Goal: Transaction & Acquisition: Purchase product/service

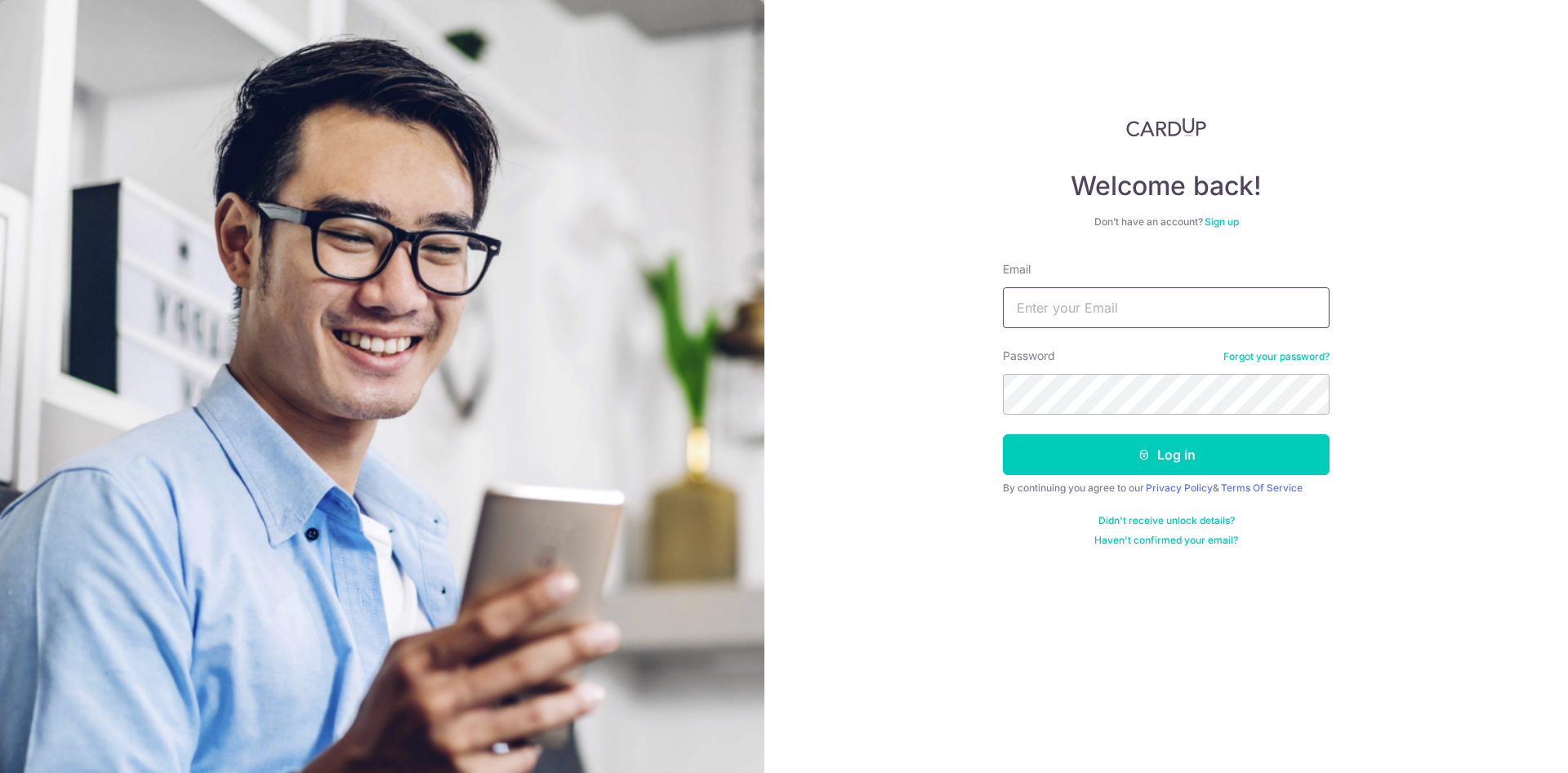
click at [1060, 315] on input "Email" at bounding box center [1166, 307] width 326 height 41
type input "itzdajulz@gmail.com"
click at [1003, 434] on button "Log in" at bounding box center [1166, 454] width 326 height 41
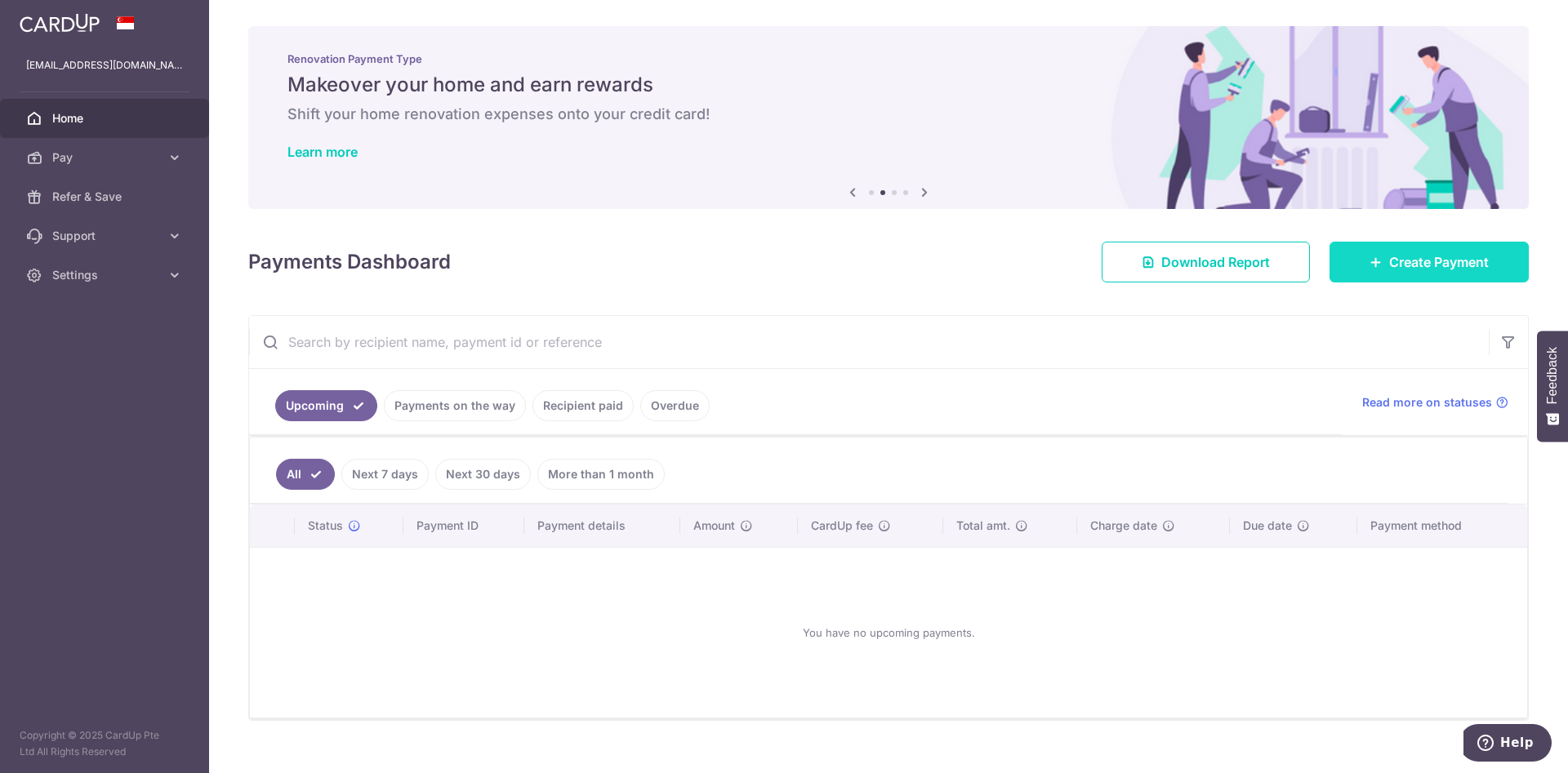
click at [1388, 270] on span "Create Payment" at bounding box center [1438, 261] width 99 height 19
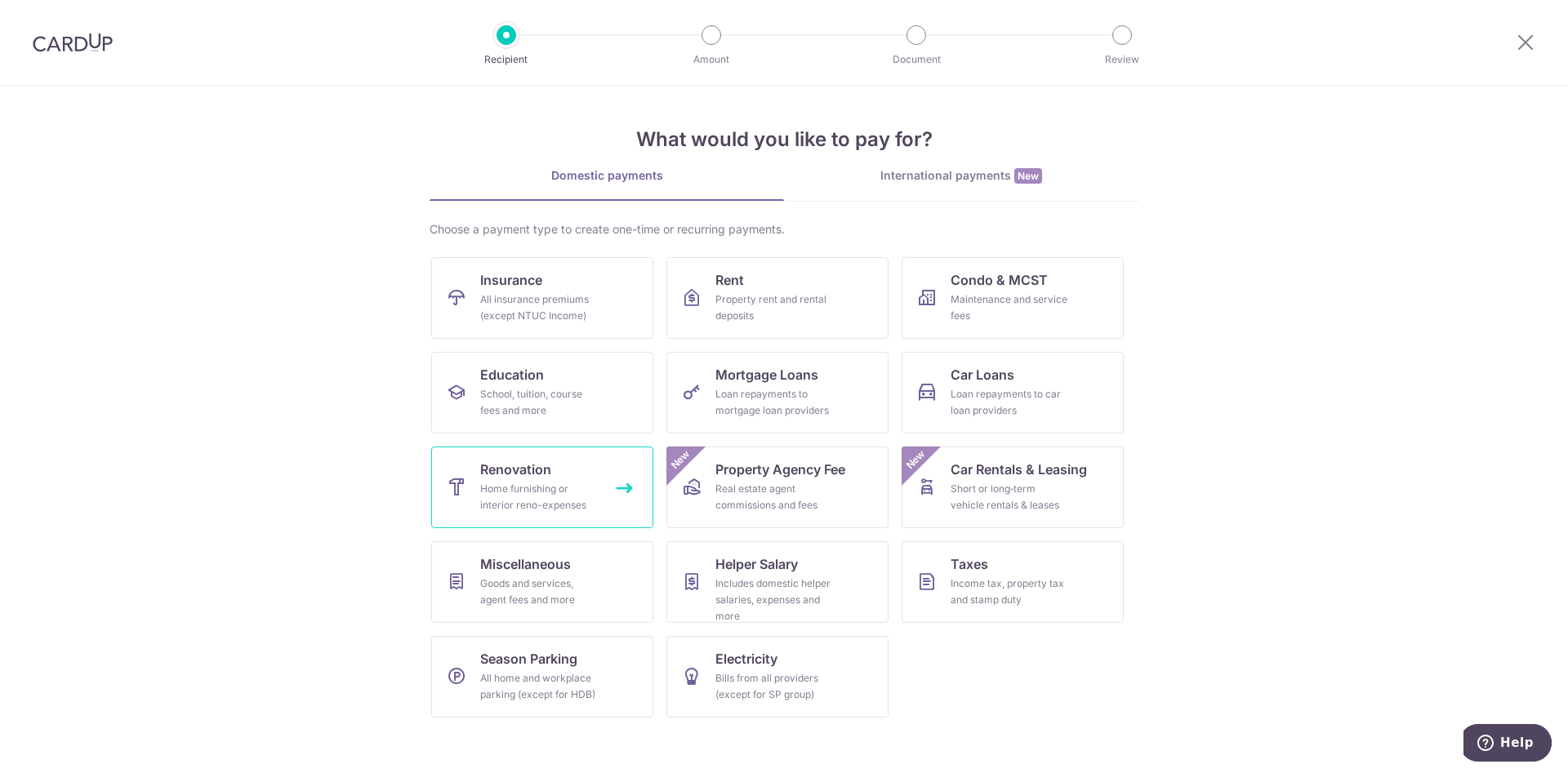
click at [499, 480] on link "Renovation Home furnishing or interior reno-expenses" at bounding box center [542, 488] width 222 height 82
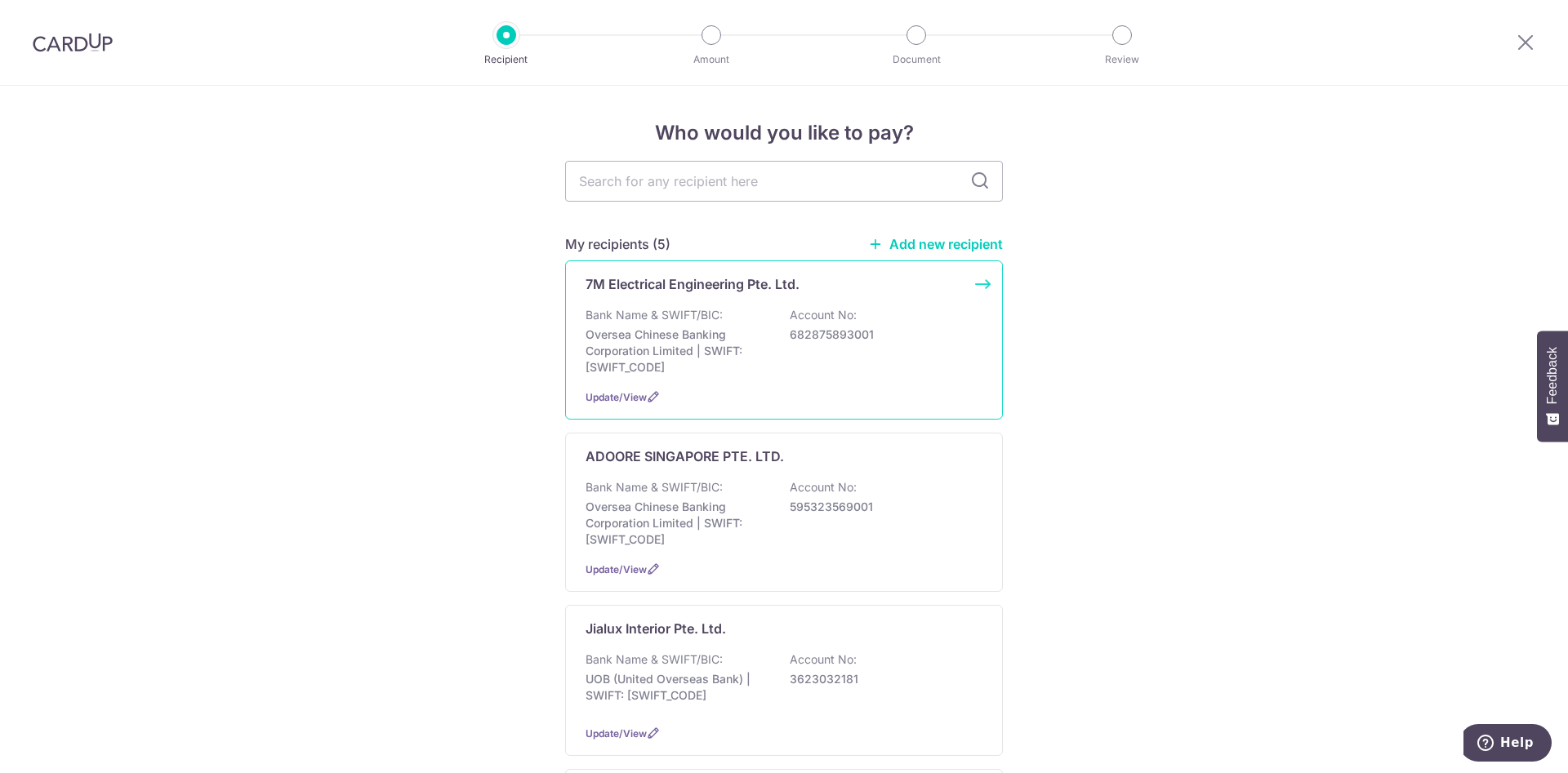
click at [810, 318] on p "Account No:" at bounding box center [823, 316] width 67 height 17
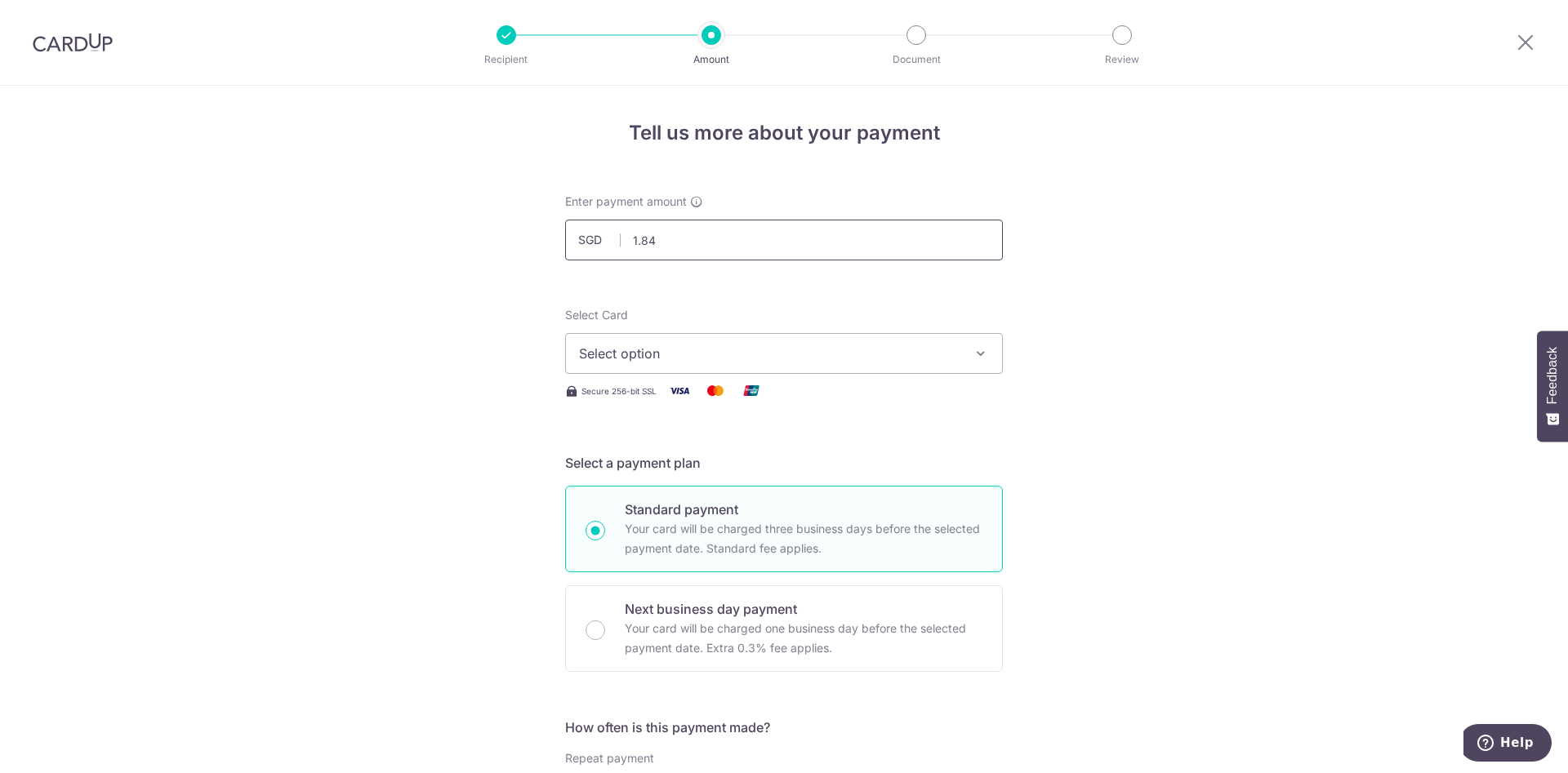
drag, startPoint x: 656, startPoint y: 233, endPoint x: 602, endPoint y: 231, distance: 54.0
click at [602, 231] on div "SGD 1.84" at bounding box center [784, 240] width 438 height 41
type input "1,843.00"
click at [787, 327] on div "Select Card Select option Add credit card Your Cards **** 3625 **** 3305" at bounding box center [784, 341] width 438 height 67
click at [812, 341] on button "Select option" at bounding box center [784, 353] width 438 height 41
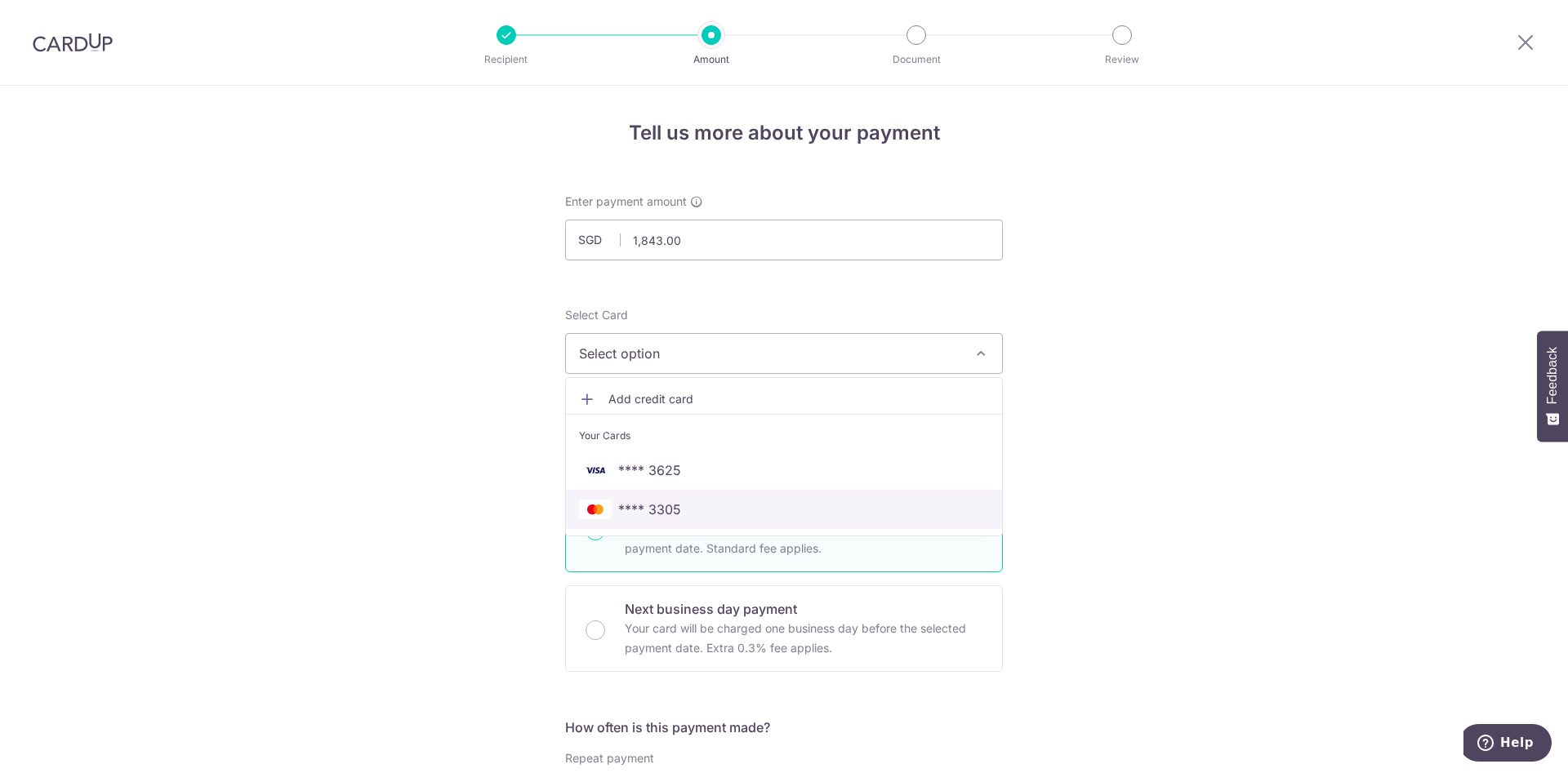
click at [658, 513] on span "**** 3305" at bounding box center [649, 508] width 63 height 19
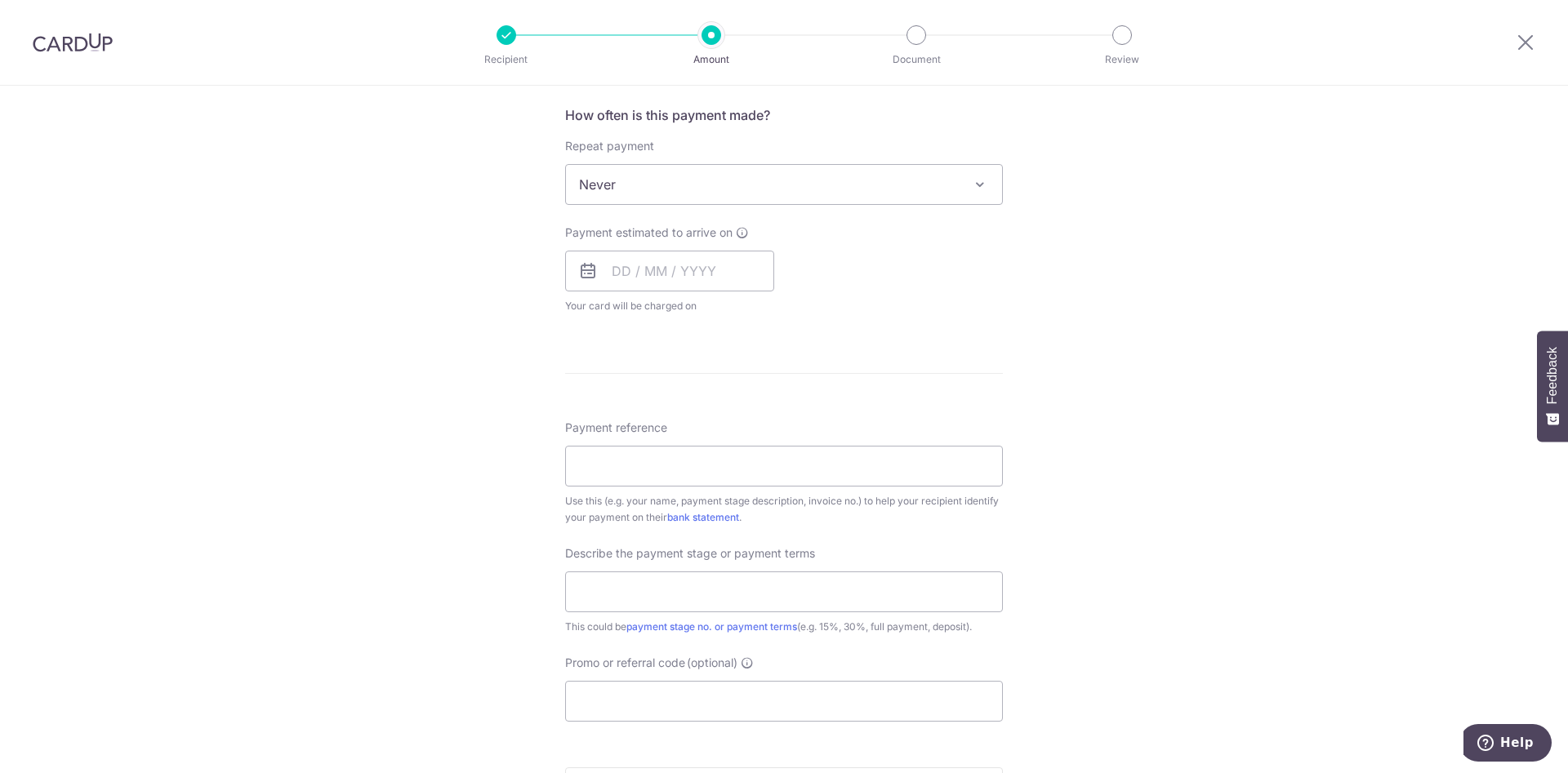
scroll to position [490, 0]
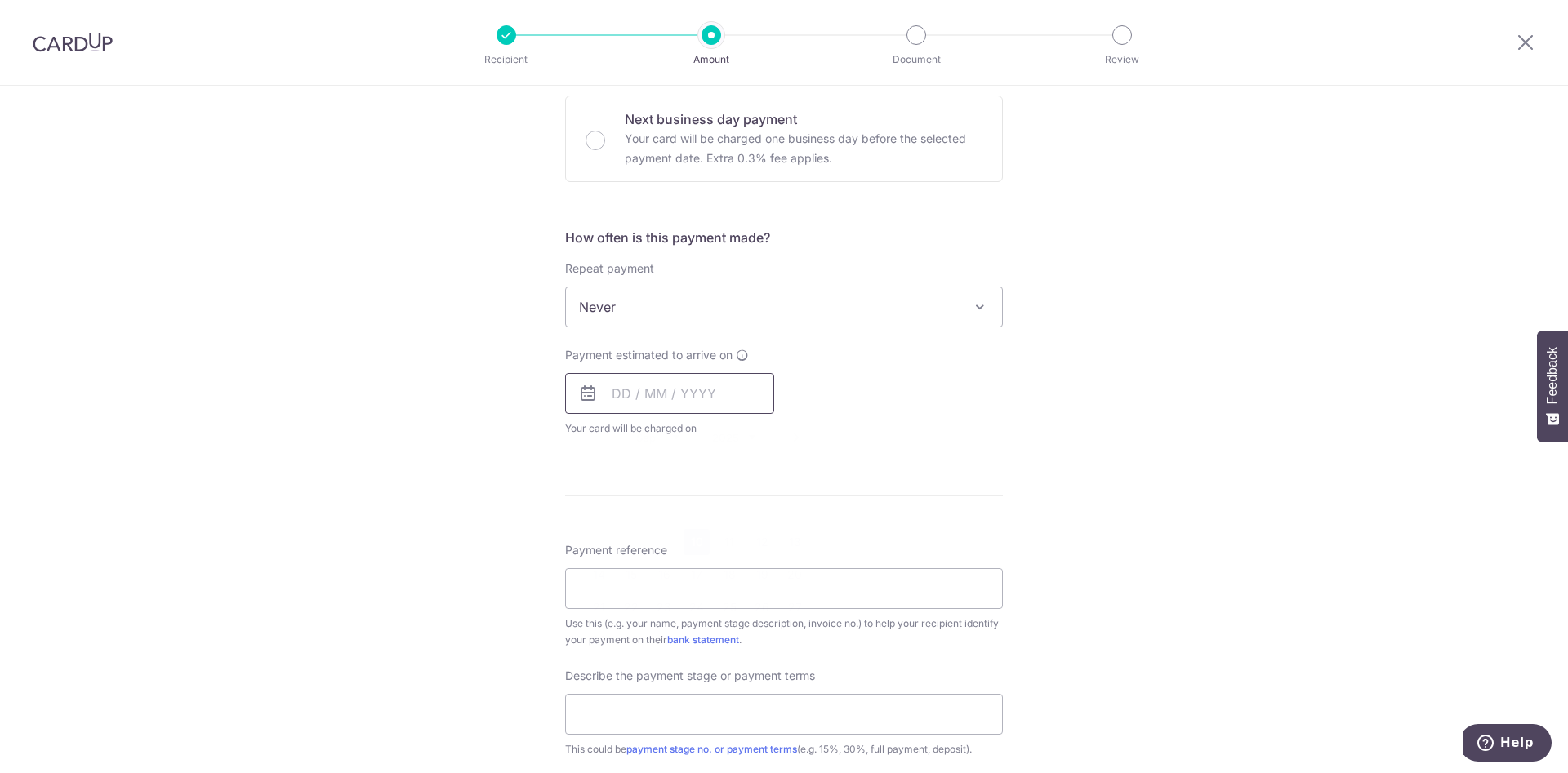
click at [695, 401] on input "text" at bounding box center [670, 393] width 209 height 41
click at [692, 536] on link "10" at bounding box center [696, 542] width 26 height 26
type input "[DATE]"
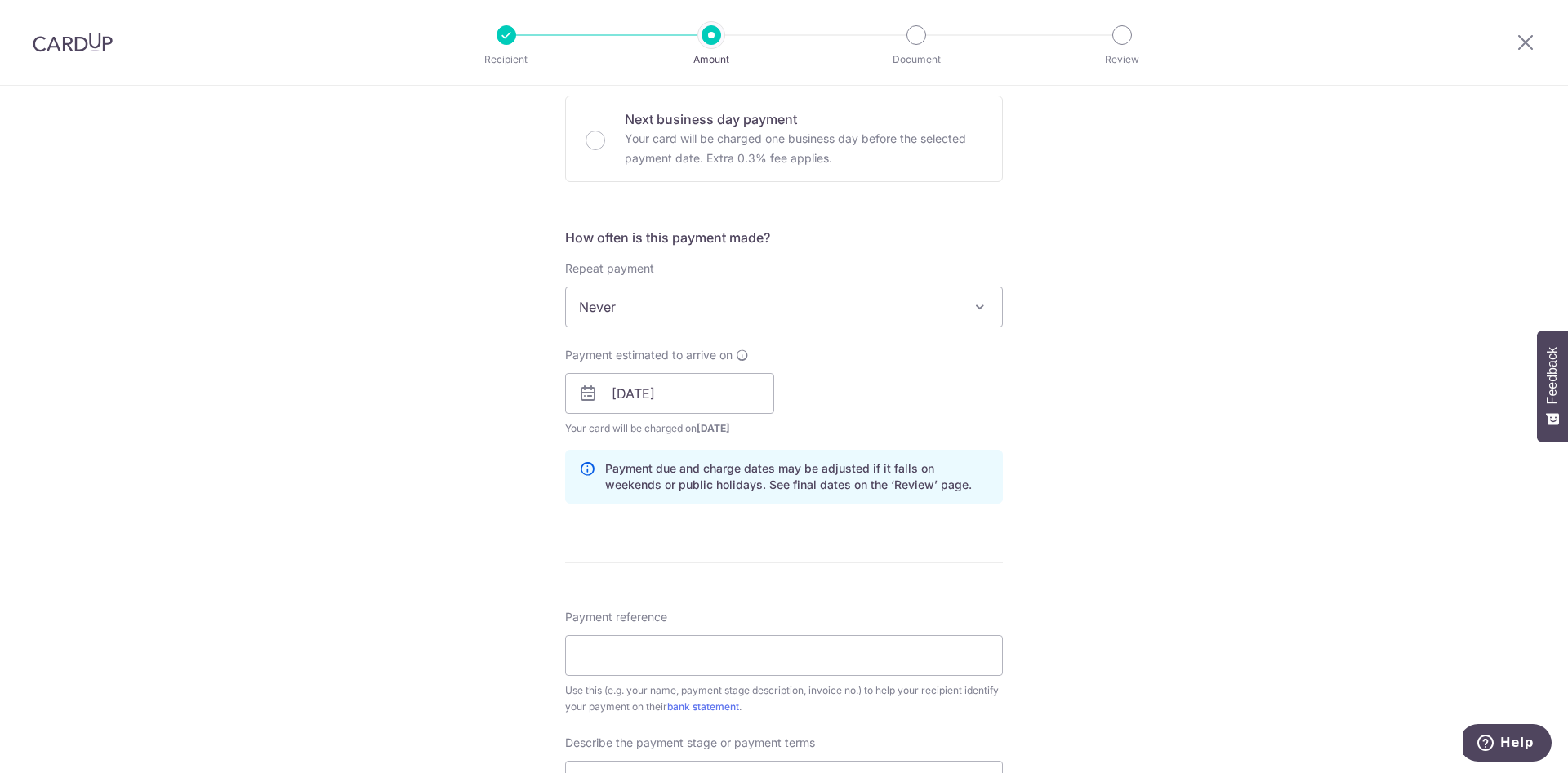
click at [1216, 467] on div "Tell us more about your payment Enter payment amount SGD 1,843.00 1843.00 Selec…" at bounding box center [784, 422] width 1568 height 1653
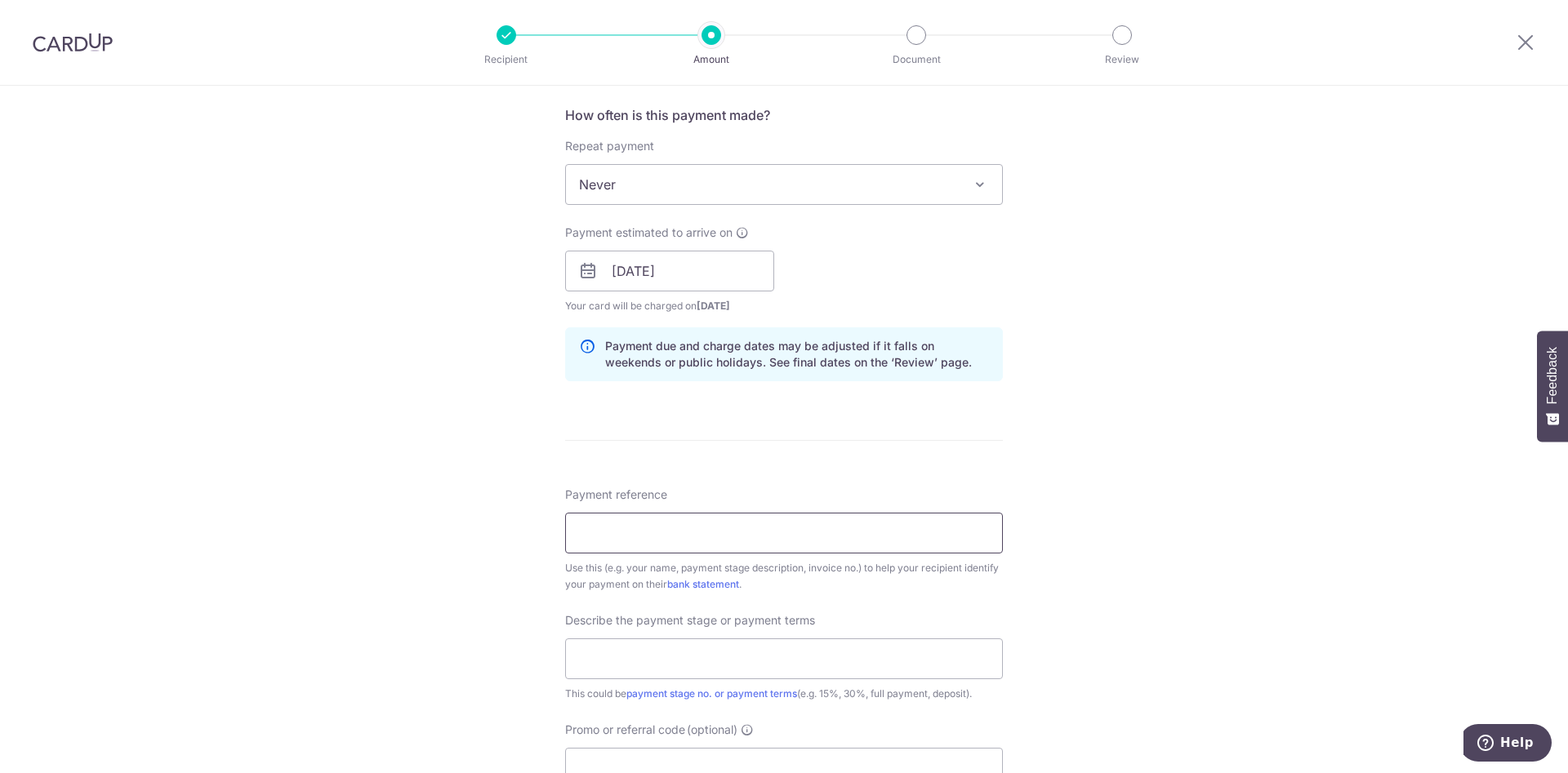
click at [746, 525] on input "Payment reference" at bounding box center [784, 533] width 438 height 41
type input "0825-008-INV (Balance Payment)"
click at [720, 654] on input "text" at bounding box center [784, 659] width 438 height 41
click at [685, 649] on input "Balance Payment: $6,695.00 - $4,852" at bounding box center [784, 659] width 438 height 41
click at [823, 653] on input "Balance Payment$6,695.00 - $4,852" at bounding box center [784, 659] width 438 height 41
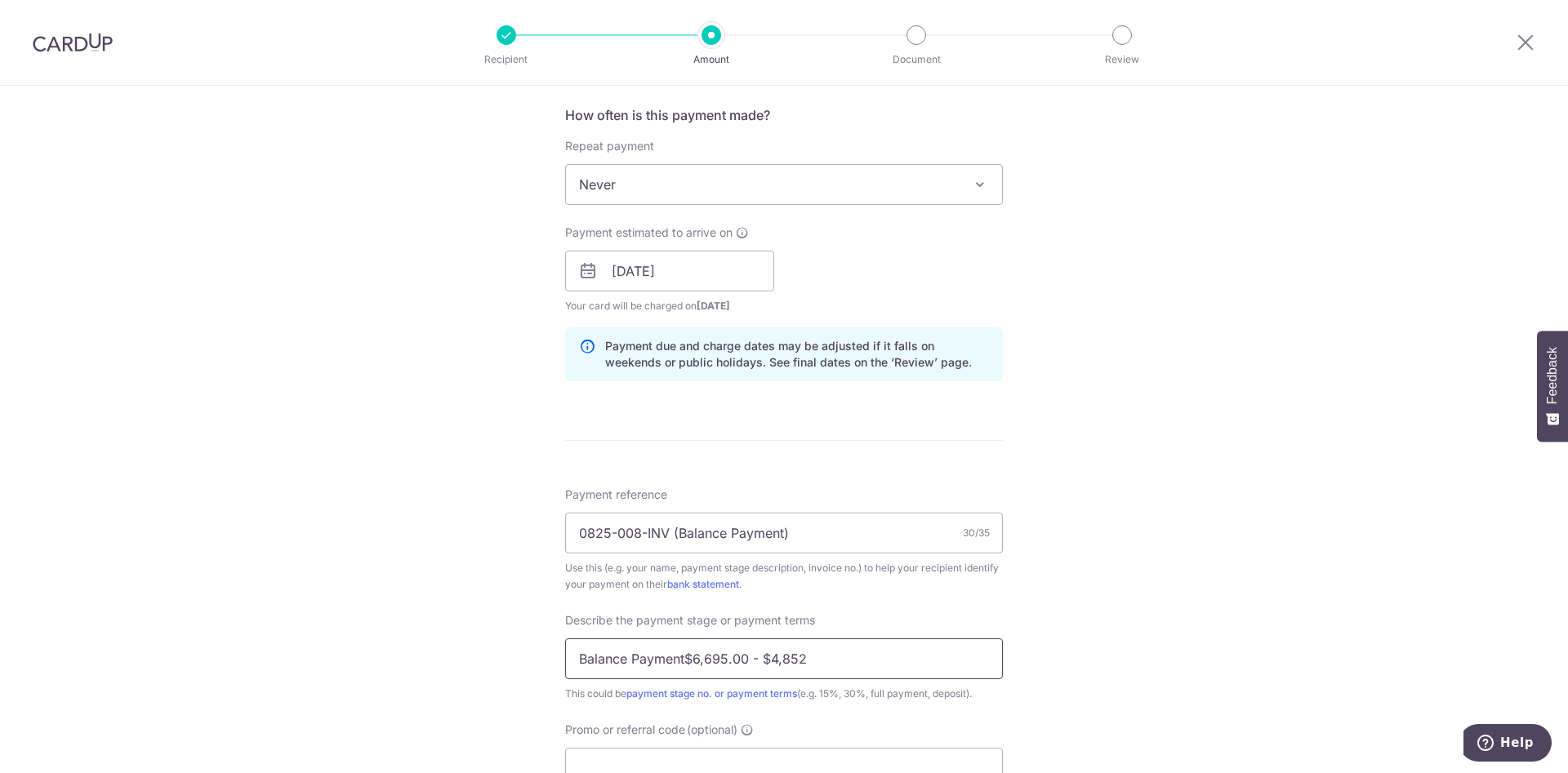
drag, startPoint x: 745, startPoint y: 654, endPoint x: 791, endPoint y: 735, distance: 93.2
click at [747, 656] on input "Balance Payment$6,695.00 - $4,852" at bounding box center [784, 659] width 438 height 41
drag, startPoint x: 679, startPoint y: 656, endPoint x: 455, endPoint y: 652, distance: 224.0
click at [456, 650] on div "Tell us more about your payment Enter payment amount SGD 1,843.00 1843.00 Selec…" at bounding box center [784, 300] width 1568 height 1653
click at [706, 656] on input "$6,695 - $4,852" at bounding box center [784, 659] width 438 height 41
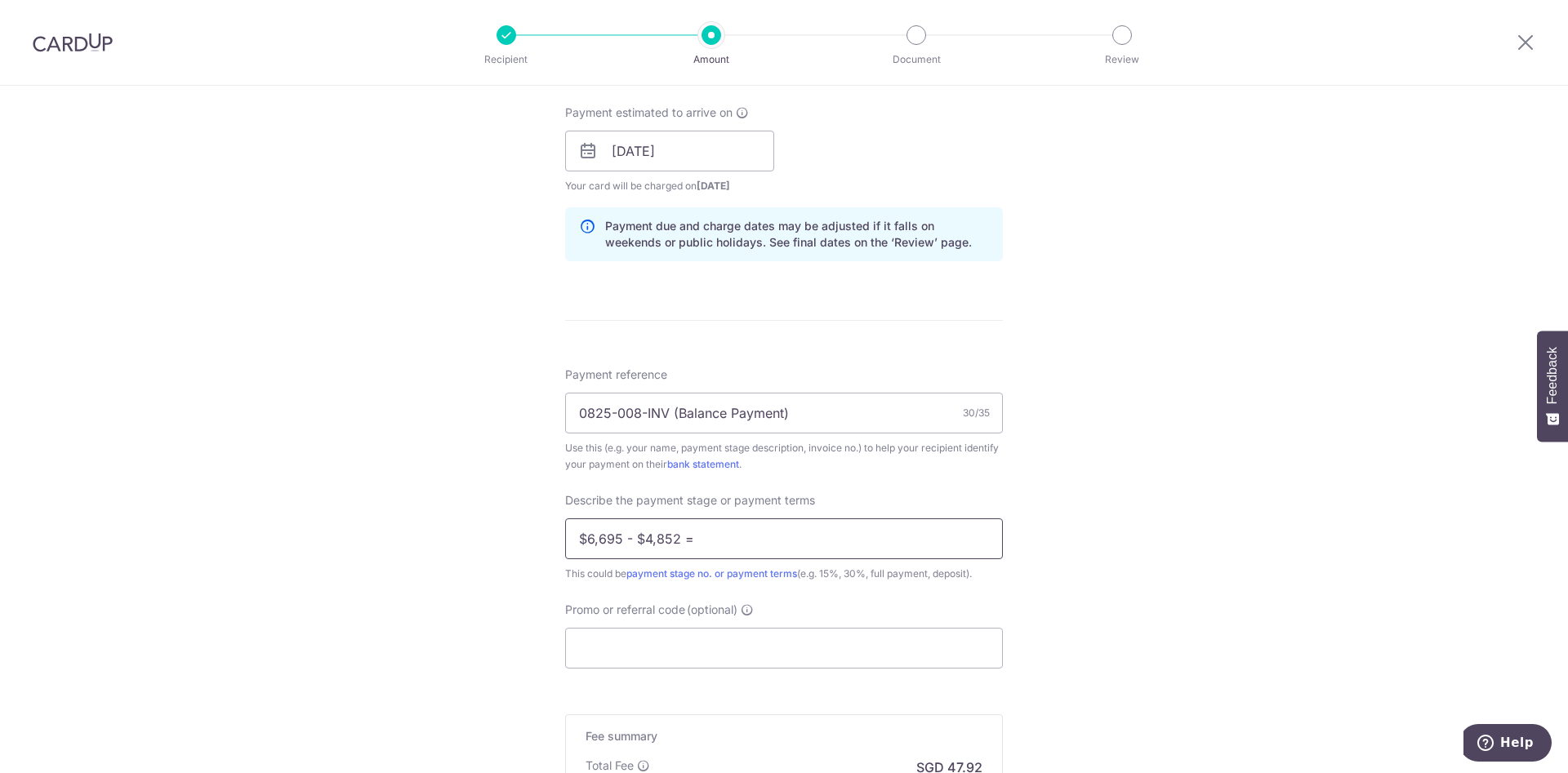
scroll to position [735, 0]
type input "$6,695 - $4,852 = $1,843"
click at [1177, 603] on div "Tell us more about your payment Enter payment amount SGD 1,843.00 1843.00 Selec…" at bounding box center [784, 178] width 1568 height 1653
click at [694, 645] on input "Promo or referral code (optional)" at bounding box center [784, 645] width 438 height 41
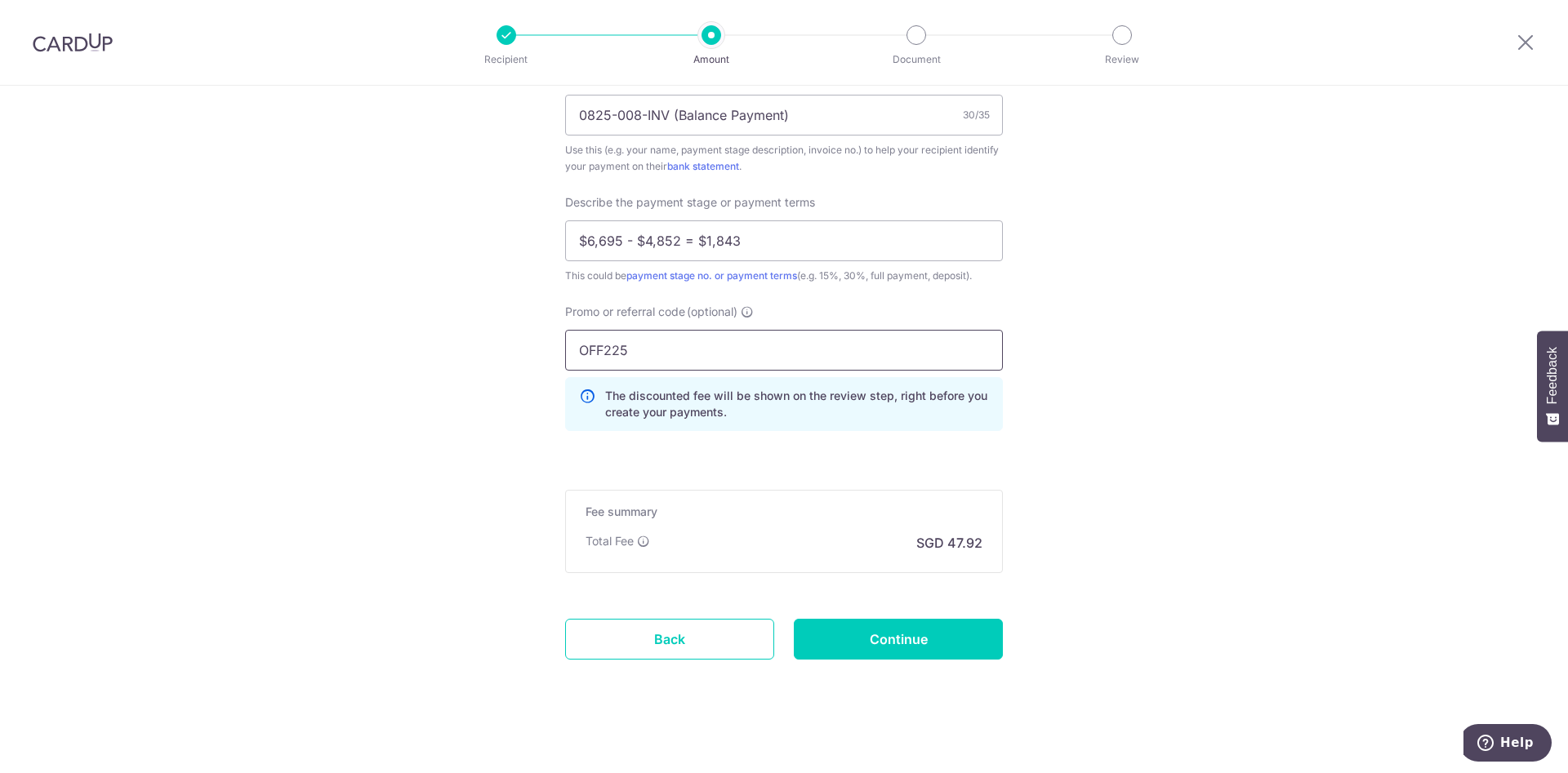
scroll to position [1039, 0]
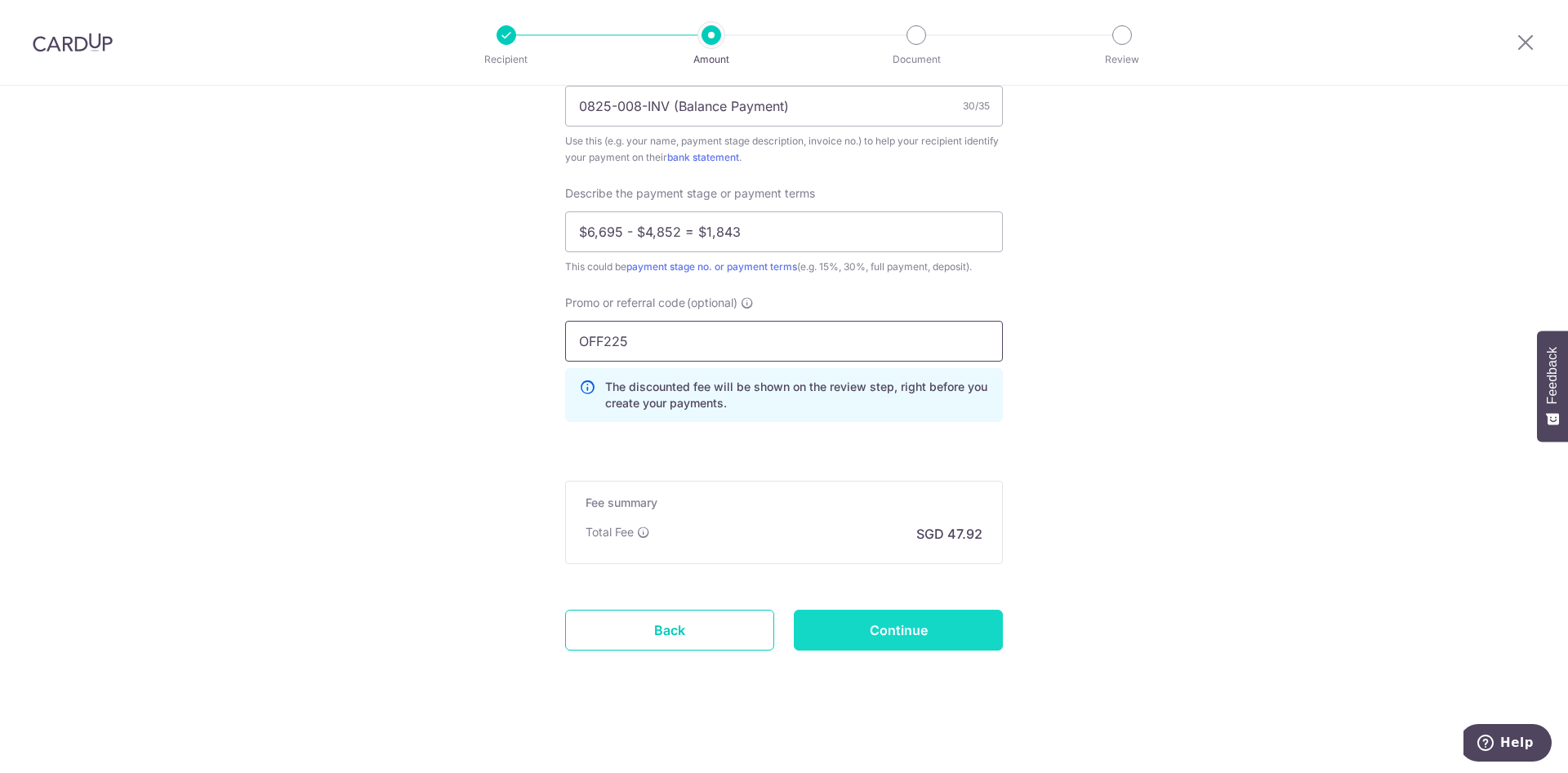
type input "OFF225"
click at [895, 634] on input "Continue" at bounding box center [898, 629] width 209 height 41
type input "Create Schedule"
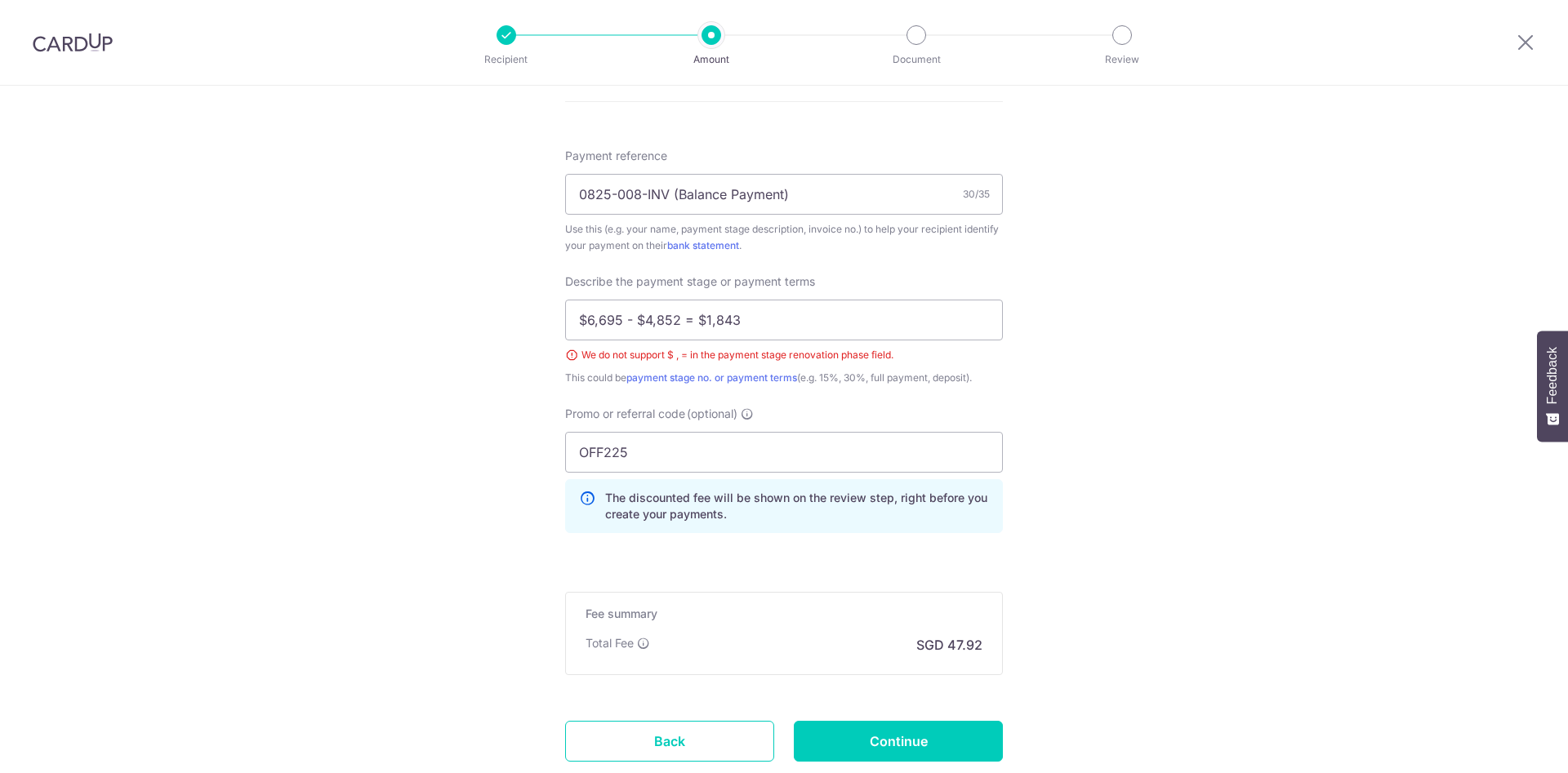
scroll to position [940, 0]
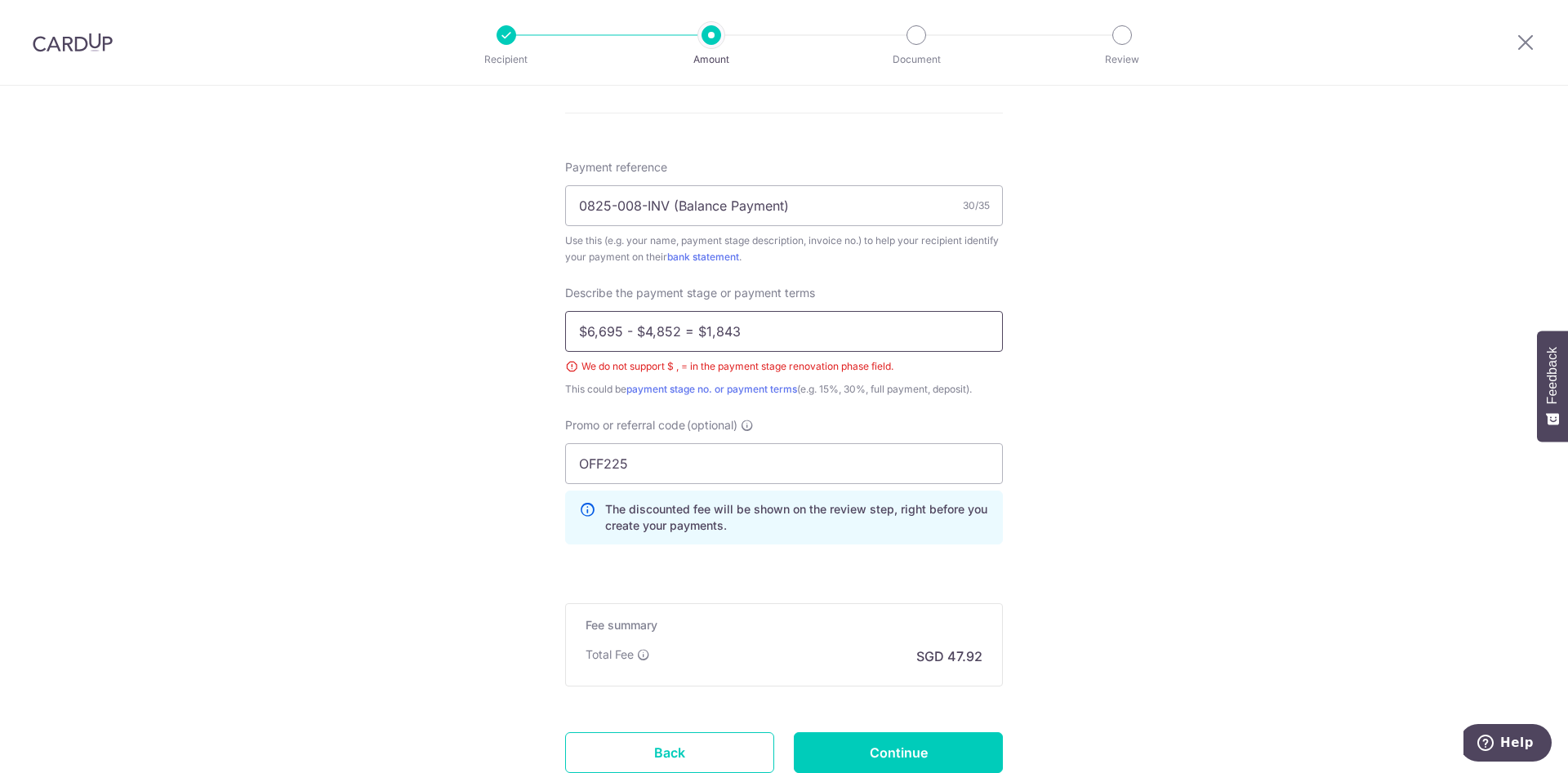
click at [578, 324] on input "$6,695 - $4,852 = $1,843" at bounding box center [784, 331] width 438 height 41
click at [627, 331] on input "6,695 - $4,852 = $1,843" at bounding box center [784, 331] width 438 height 41
click at [677, 328] on input "6,695 - 4,852 = $1,843" at bounding box center [784, 331] width 438 height 41
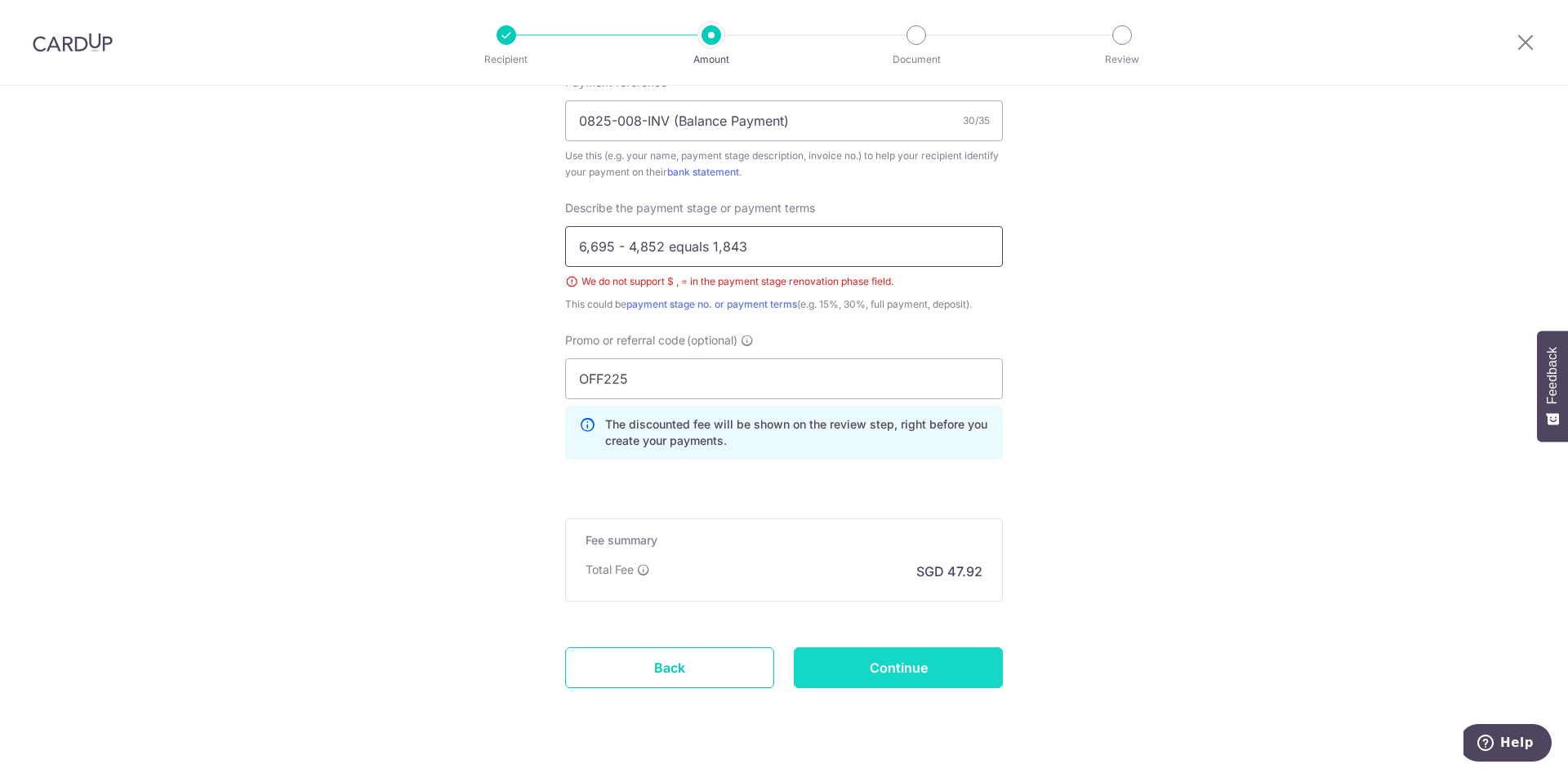
scroll to position [1062, 0]
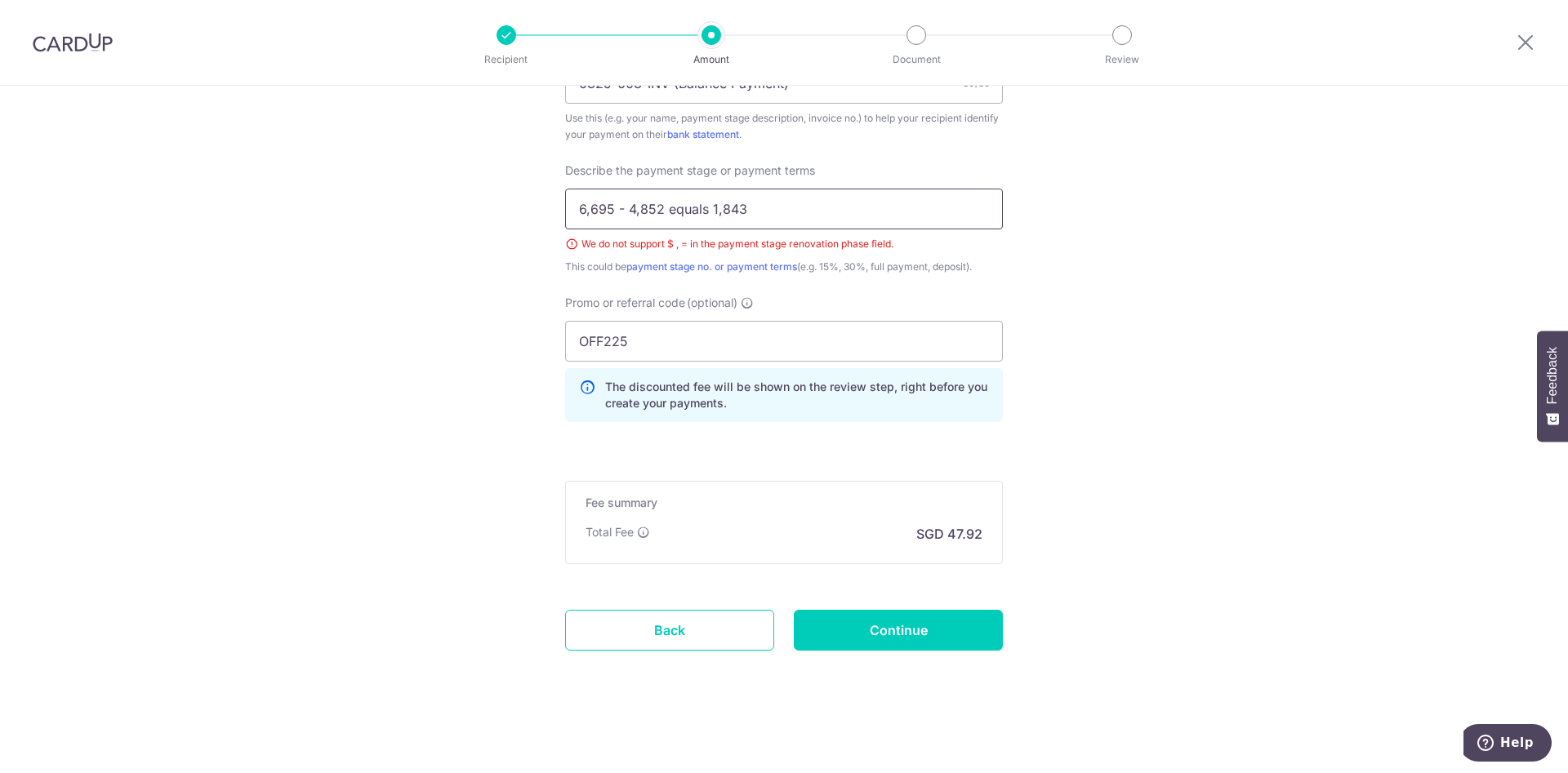
type input "6,695 - 4,852 equals 1,843"
click at [937, 624] on input "Continue" at bounding box center [898, 629] width 209 height 41
type input "Create Schedule"
click at [585, 206] on input "6,695 - 4,852 equals 1,843" at bounding box center [784, 209] width 438 height 41
click at [628, 210] on input "6695 - 4,852 equals 1,843" at bounding box center [784, 209] width 438 height 41
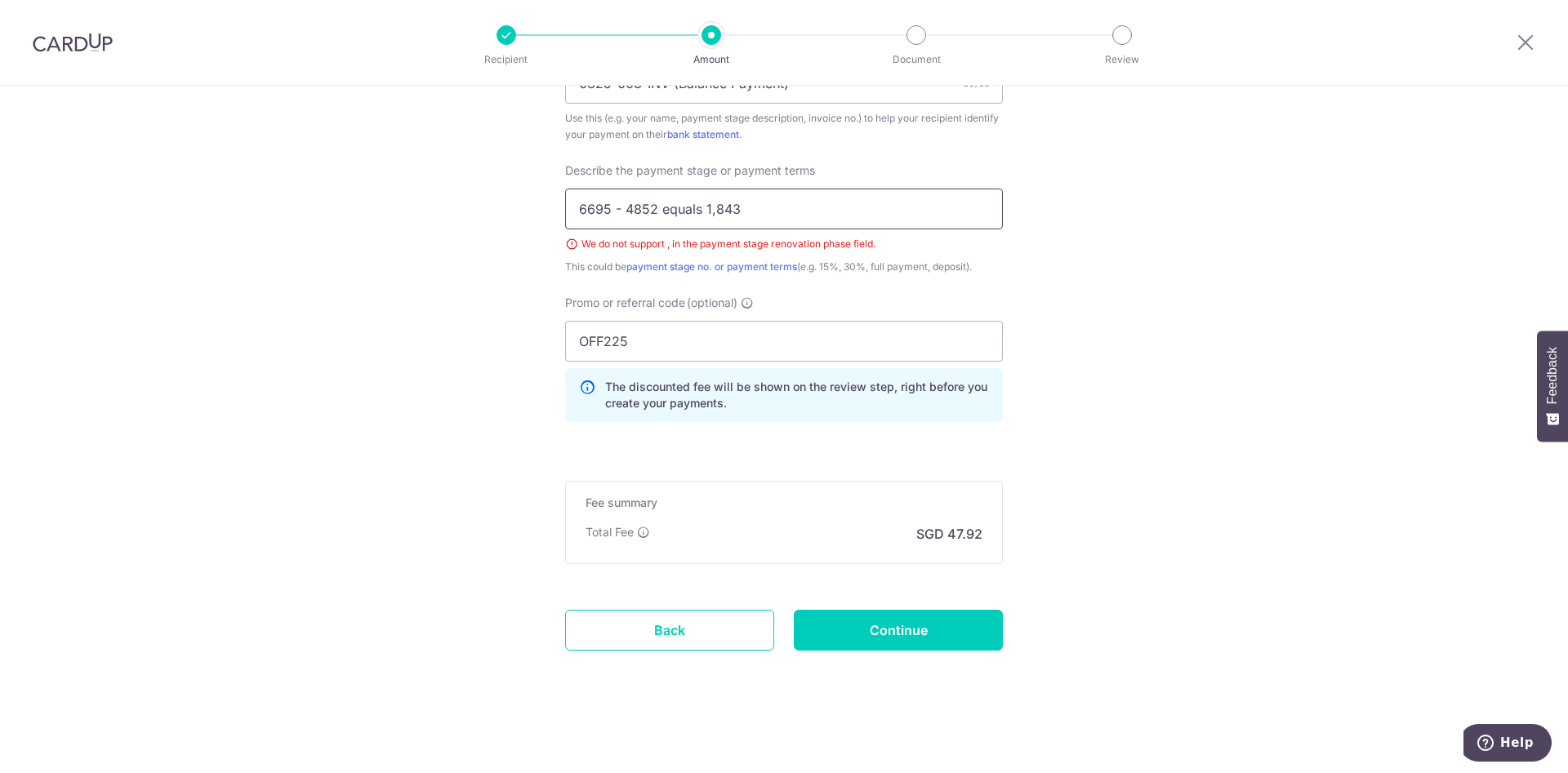
click at [709, 205] on input "6695 - 4852 equals 1,843" at bounding box center [784, 209] width 438 height 41
type input "6695 - 4852 equals 1843"
drag, startPoint x: 894, startPoint y: 623, endPoint x: 933, endPoint y: 614, distance: 40.0
click at [894, 624] on input "Continue" at bounding box center [898, 629] width 209 height 41
type input "Create Schedule"
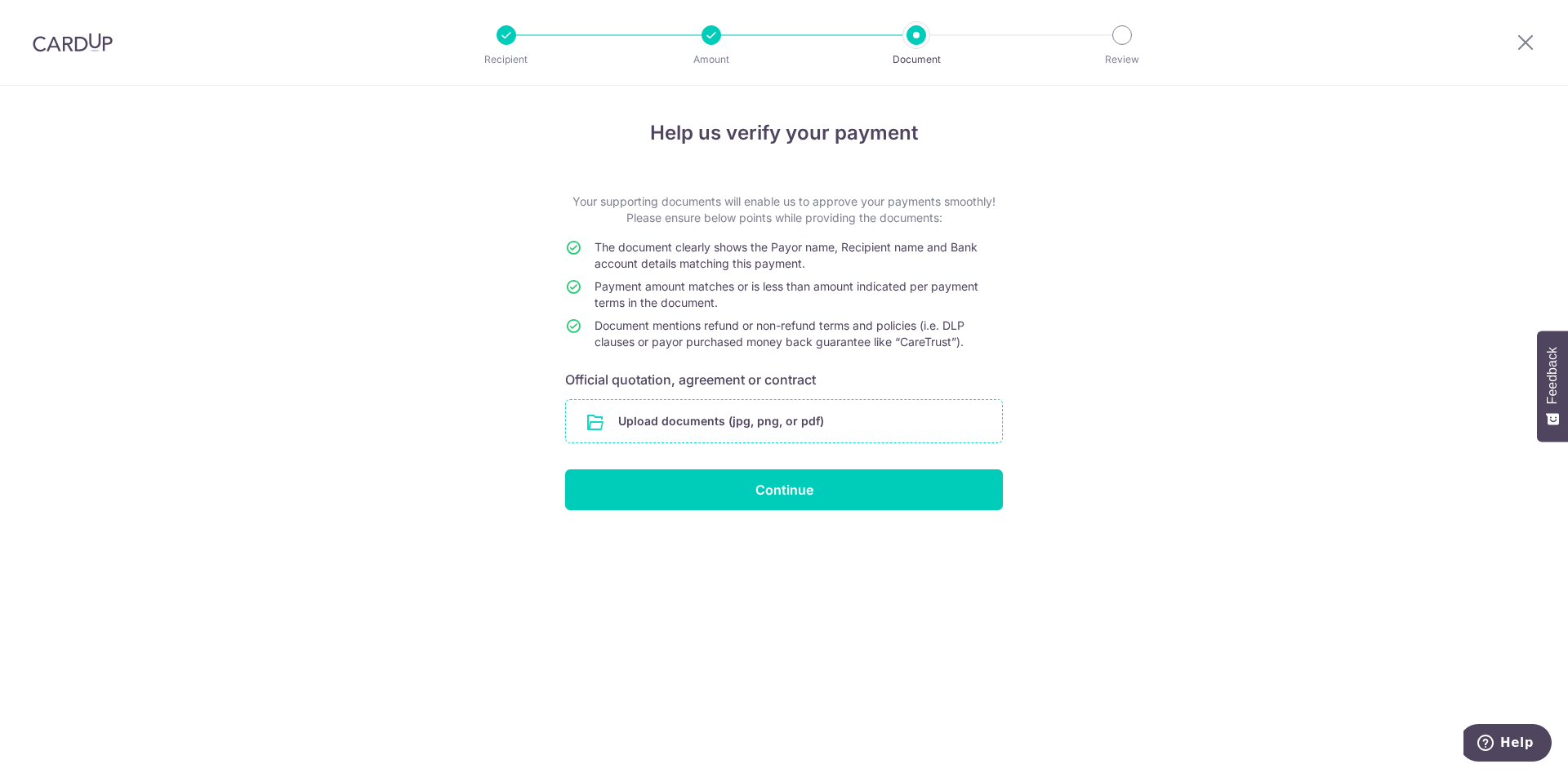
click at [792, 425] on input "file" at bounding box center [784, 421] width 436 height 43
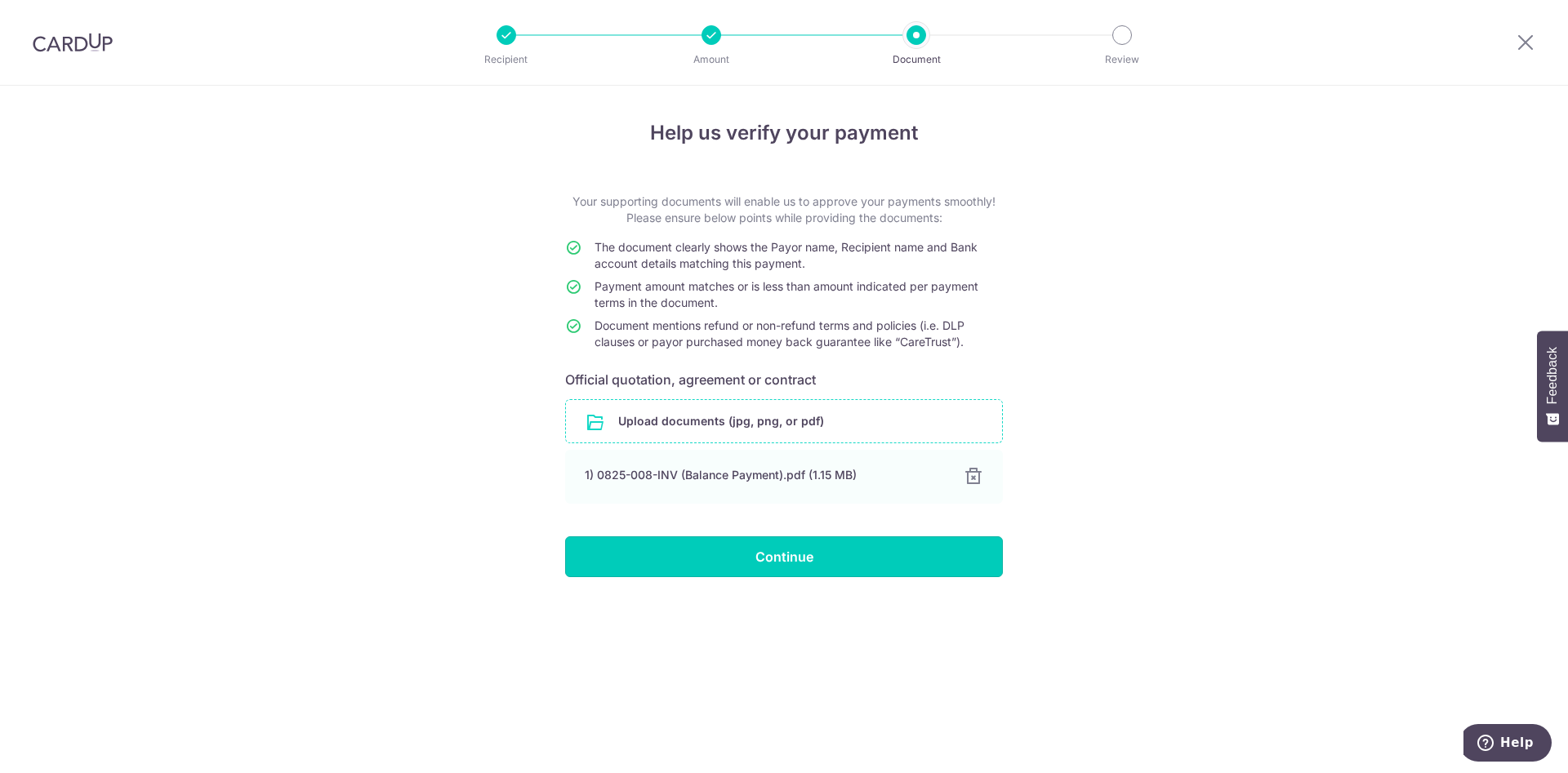
click at [776, 552] on input "Continue" at bounding box center [784, 556] width 438 height 41
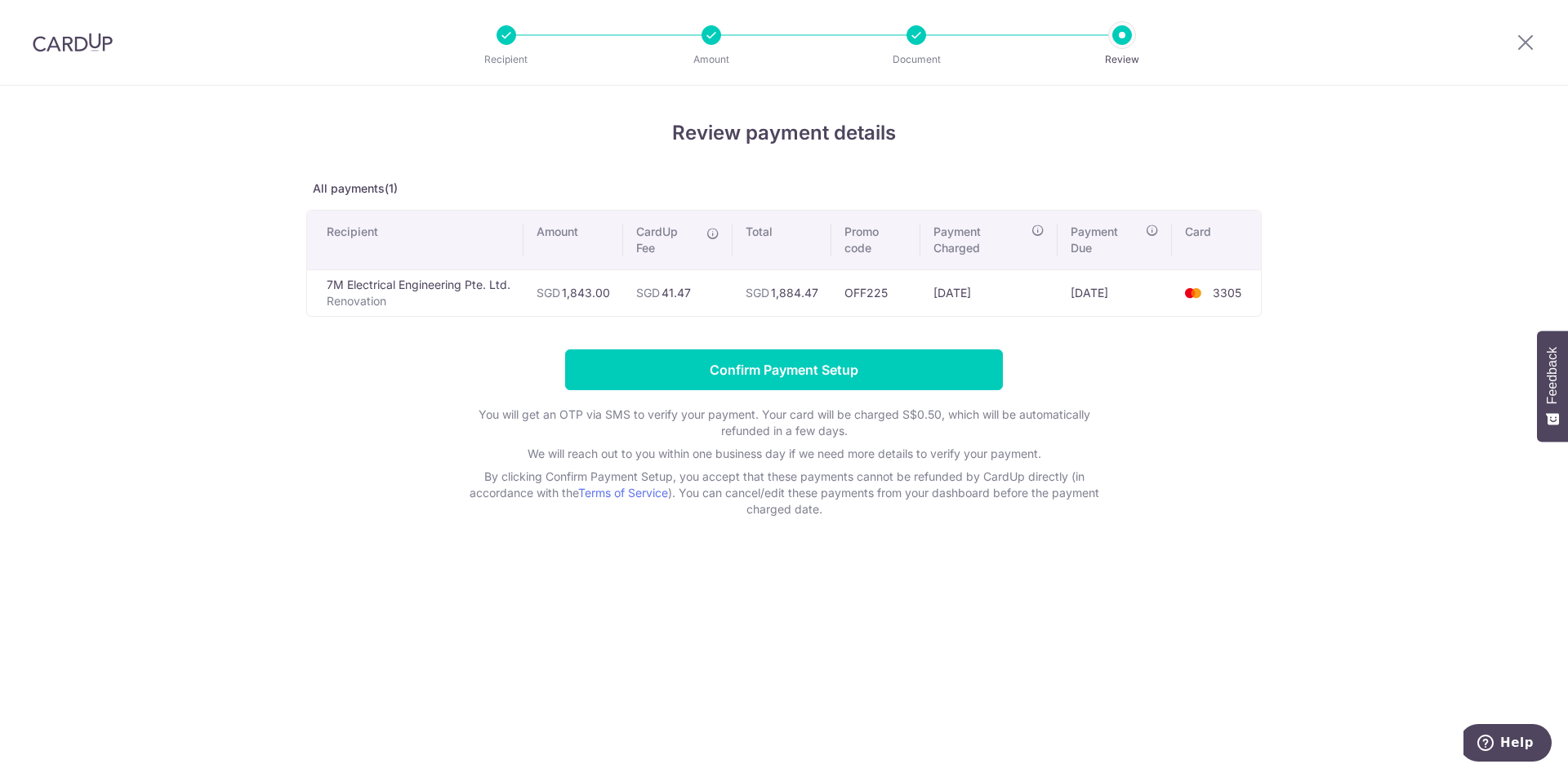
click at [1358, 571] on div "Review payment details All payments(1) Recipient Amount CardUp Fee Total Promo …" at bounding box center [784, 429] width 1568 height 687
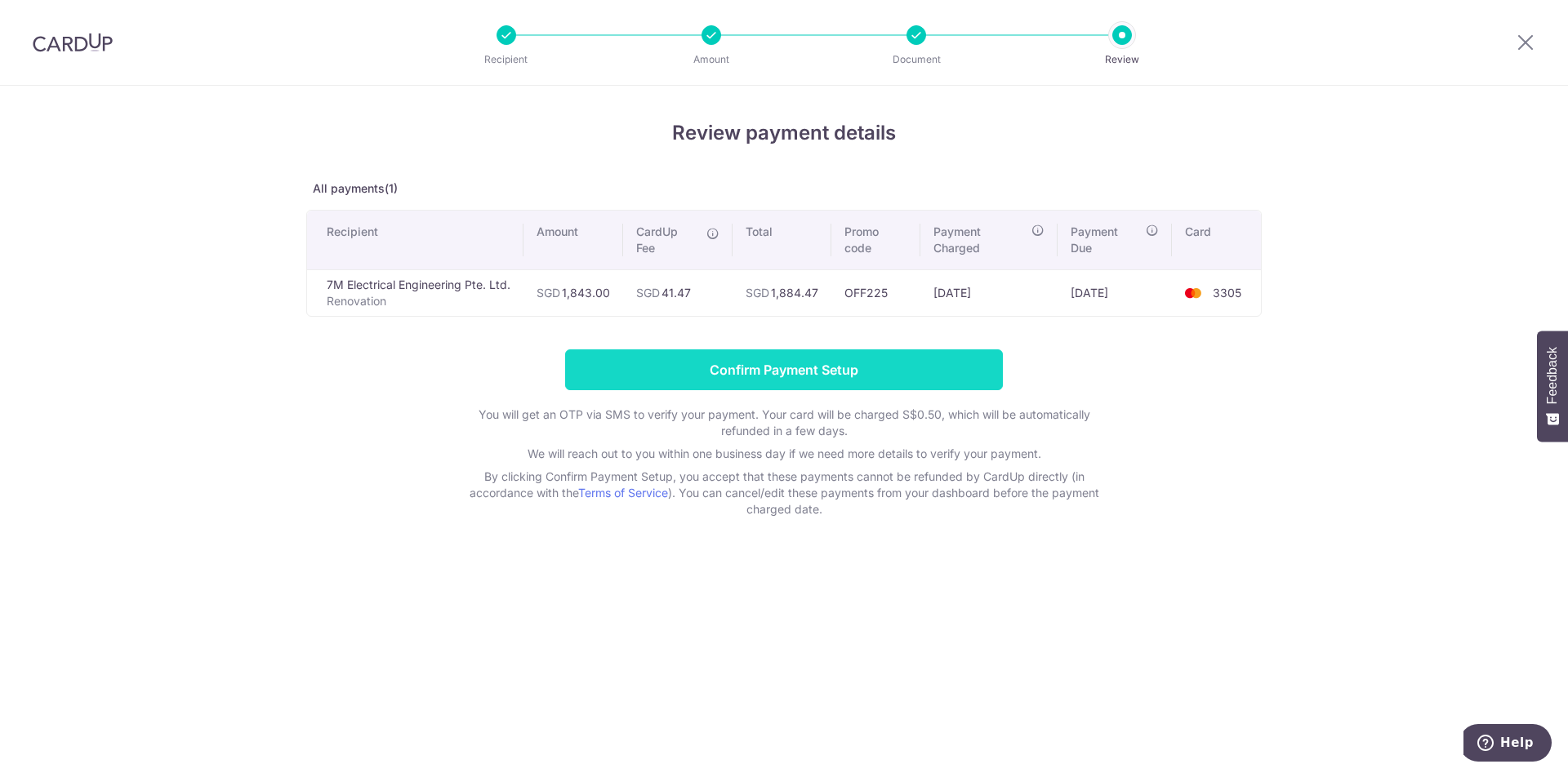
click at [751, 361] on input "Confirm Payment Setup" at bounding box center [784, 370] width 438 height 41
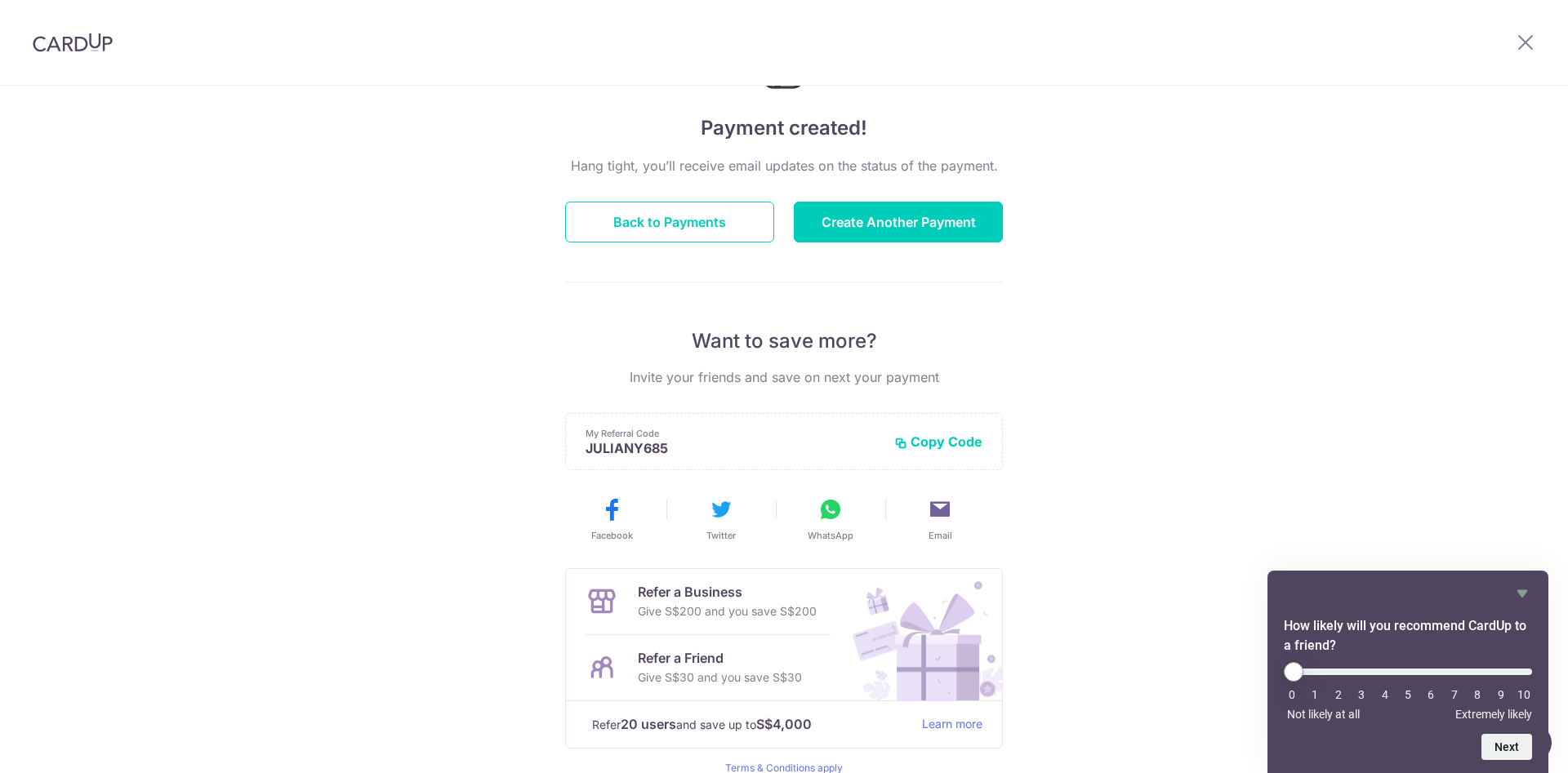
scroll to position [184, 0]
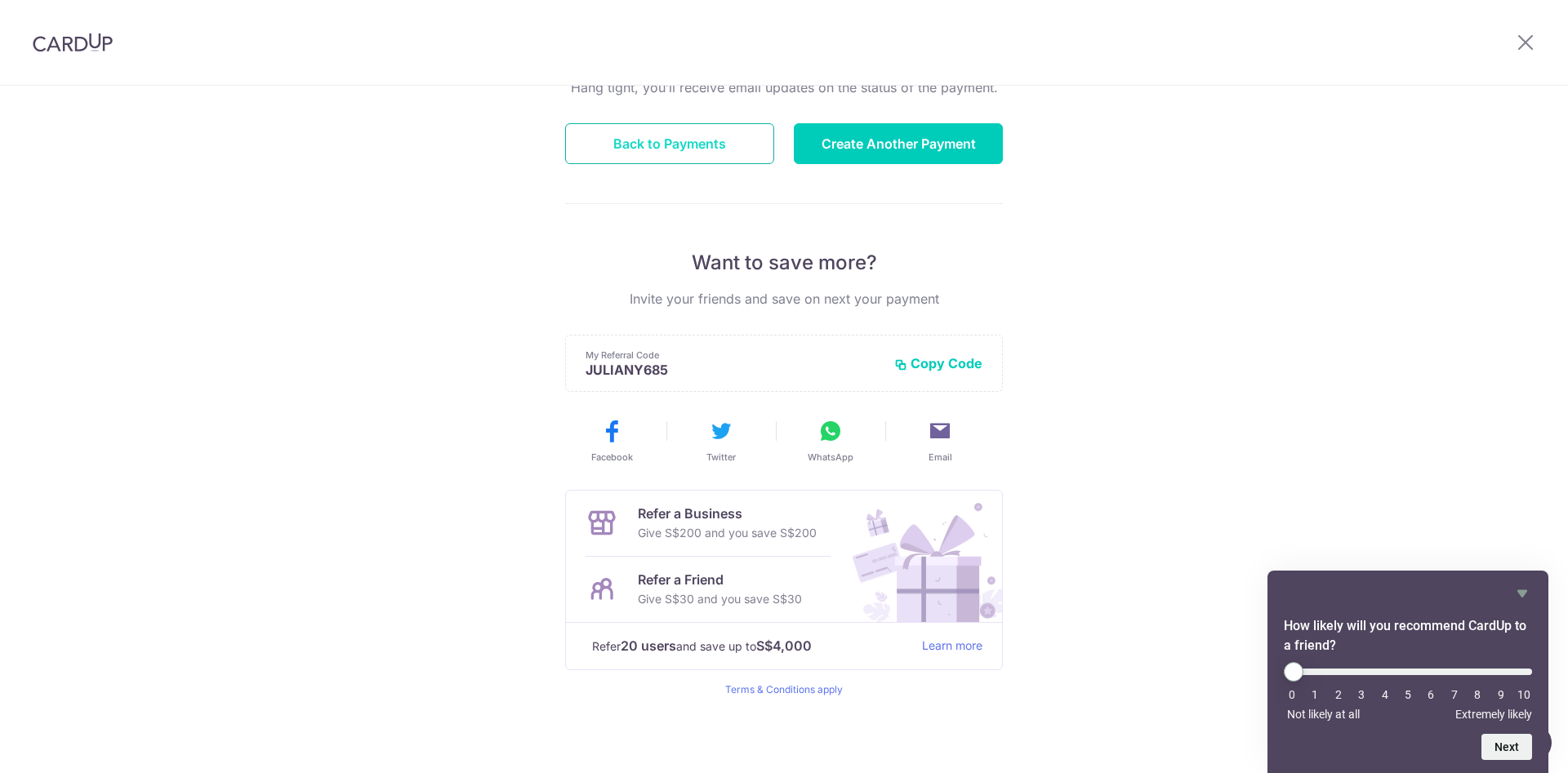
click at [666, 134] on button "Back to Payments" at bounding box center [670, 144] width 209 height 41
